Goal: Find specific page/section: Find specific page/section

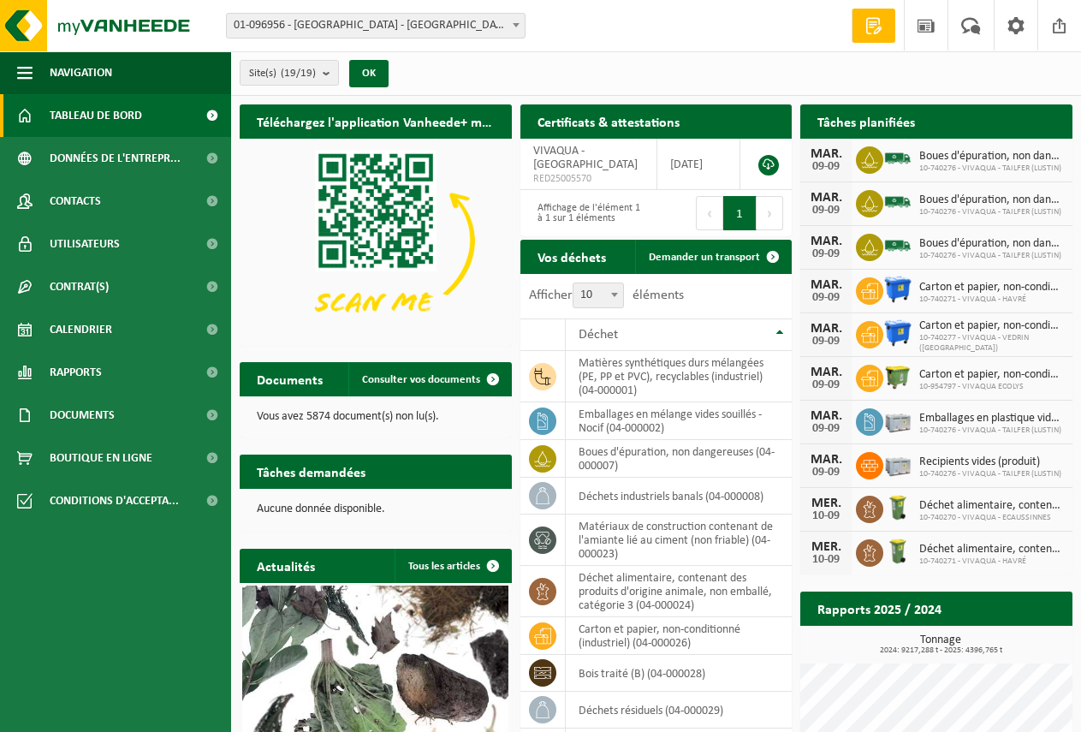
click at [524, 25] on span "01-096956 - [GEOGRAPHIC_DATA] - [GEOGRAPHIC_DATA]" at bounding box center [375, 26] width 299 height 26
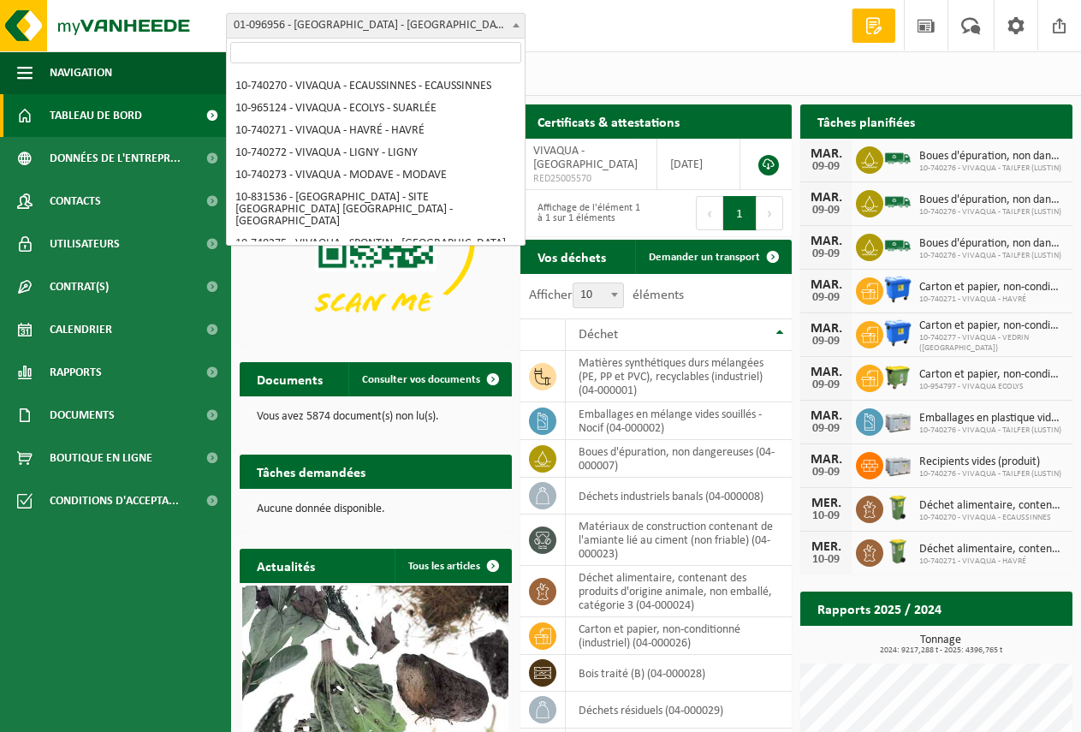
scroll to position [171, 0]
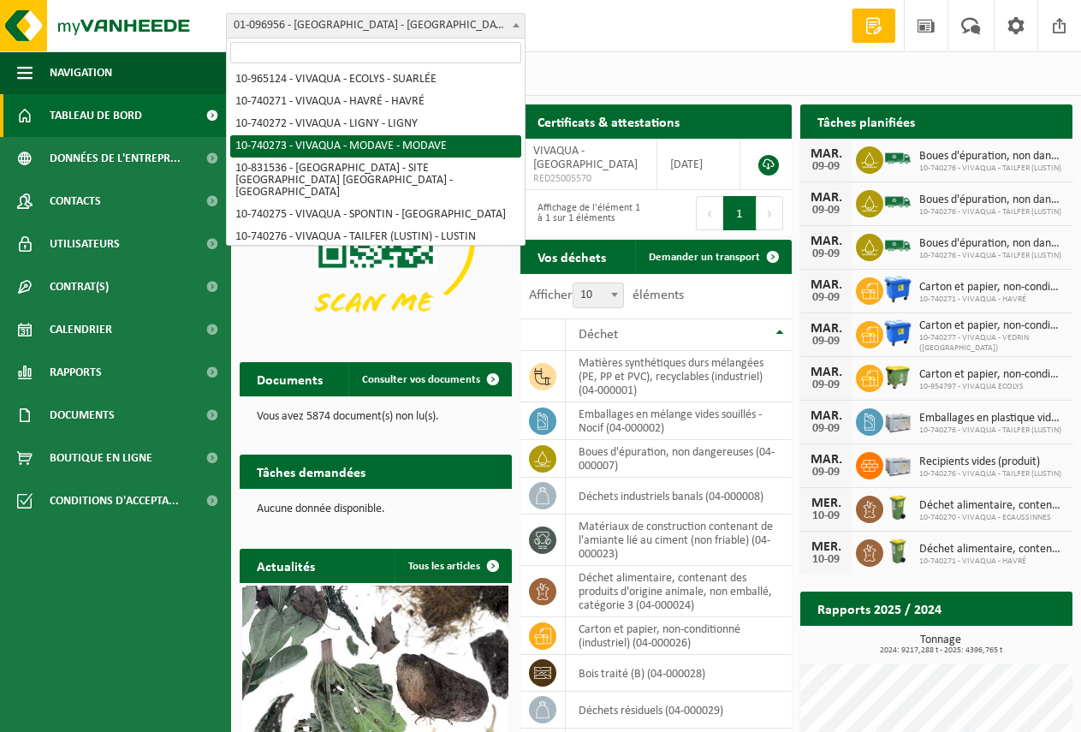
select select "5892"
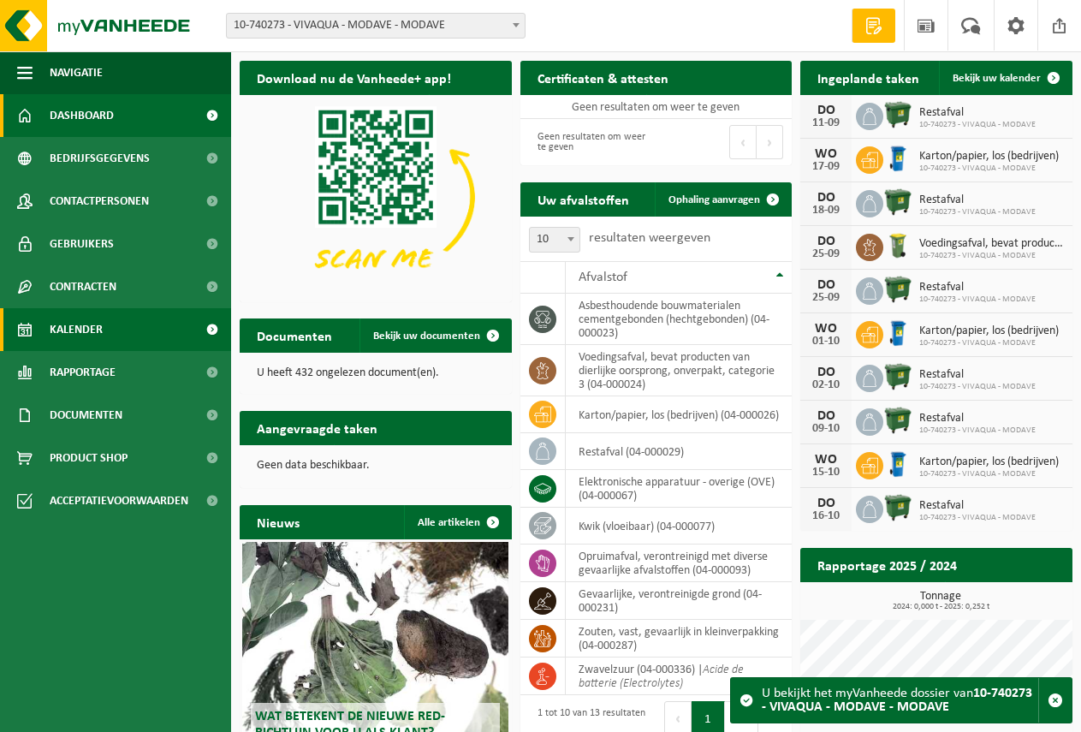
click at [89, 329] on span "Kalender" at bounding box center [76, 329] width 53 height 43
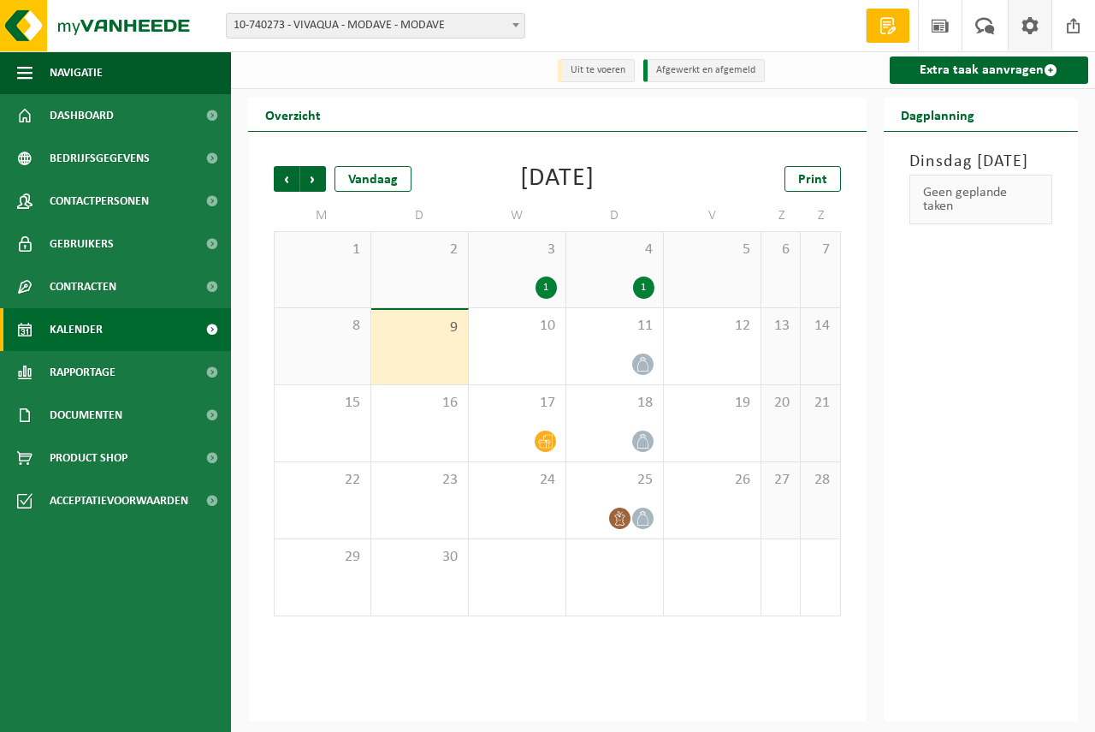
click at [1028, 21] on span at bounding box center [1030, 25] width 26 height 50
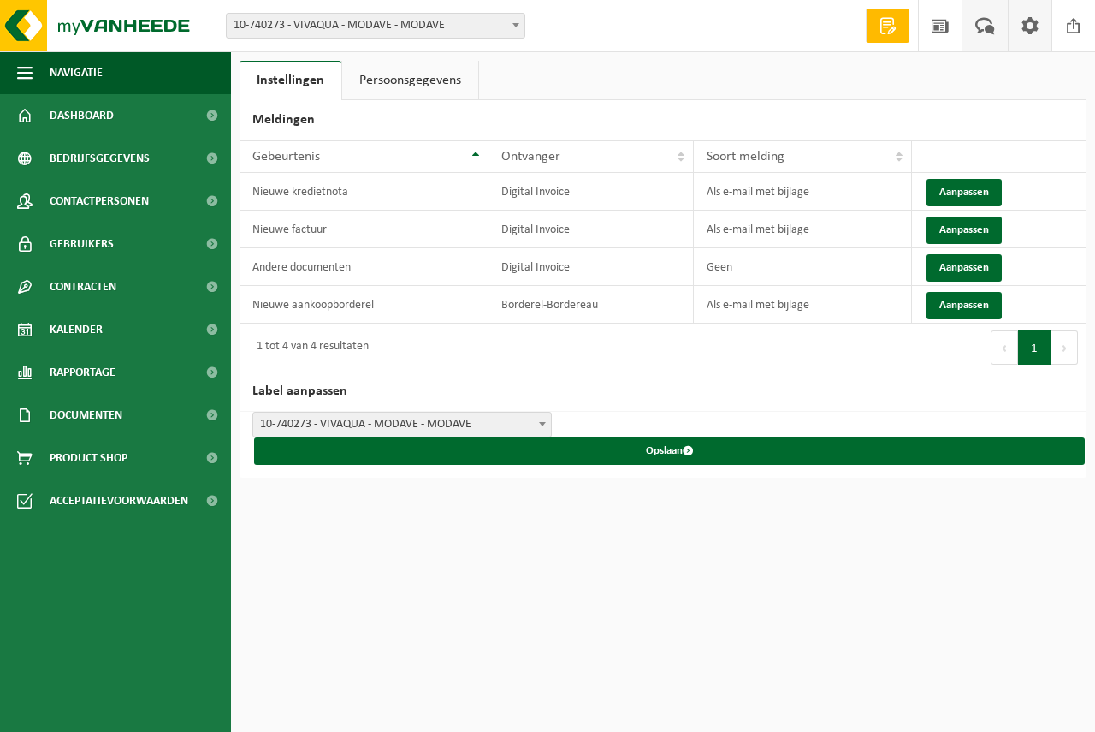
click at [965, 30] on link "Uw feedback" at bounding box center [985, 25] width 46 height 50
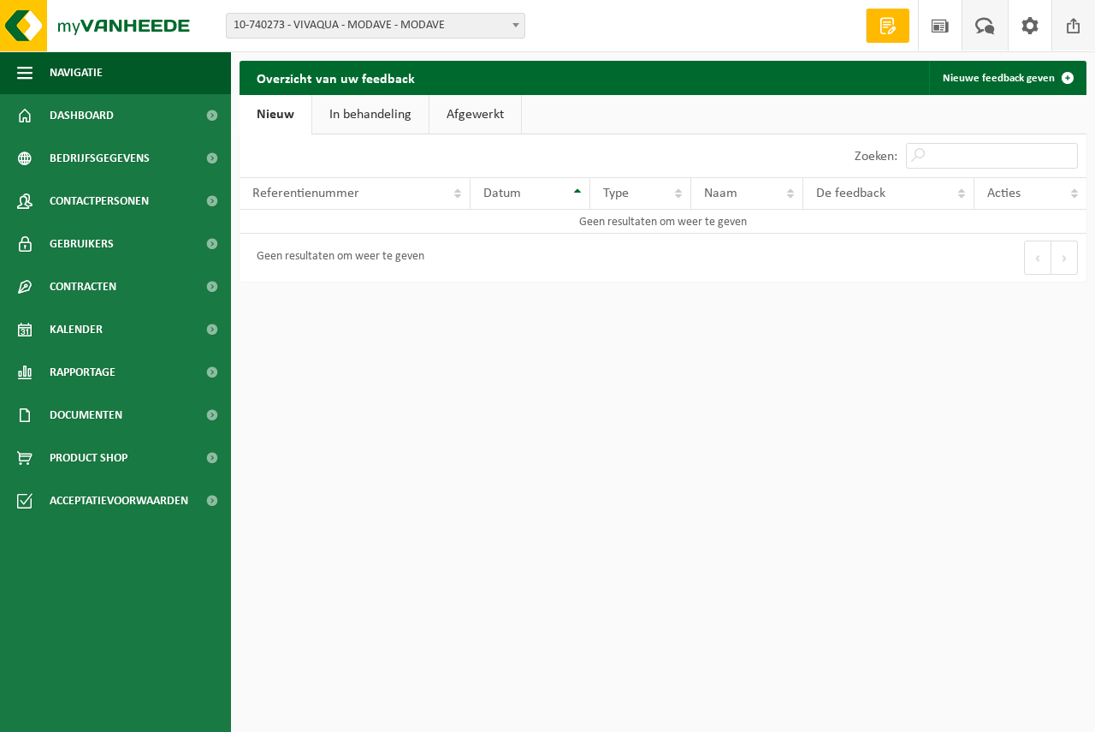
click at [1069, 26] on span at bounding box center [1074, 25] width 26 height 50
